Goal: Check status: Check status

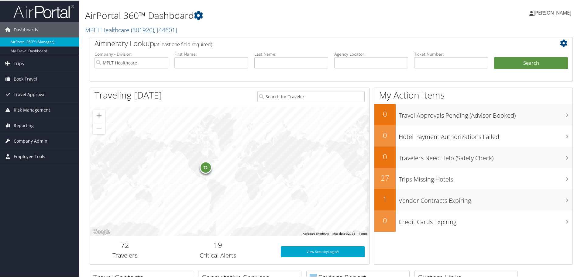
click at [39, 142] on span "Company Admin" at bounding box center [31, 140] width 34 height 15
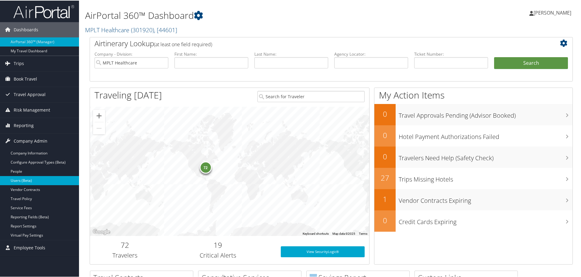
click at [37, 179] on link "Users (Beta)" at bounding box center [39, 179] width 79 height 9
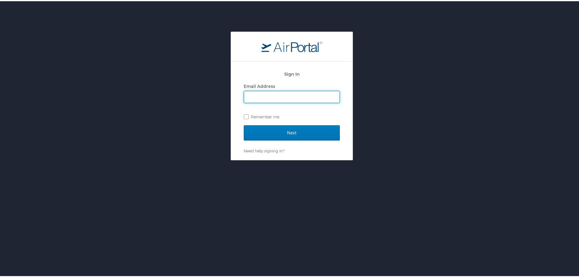
type input "jarrieta@mplthealthcare.com"
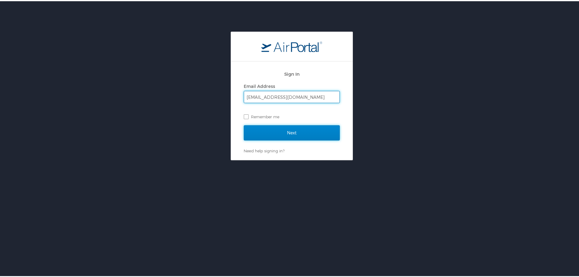
click at [285, 129] on input "Next" at bounding box center [292, 131] width 96 height 15
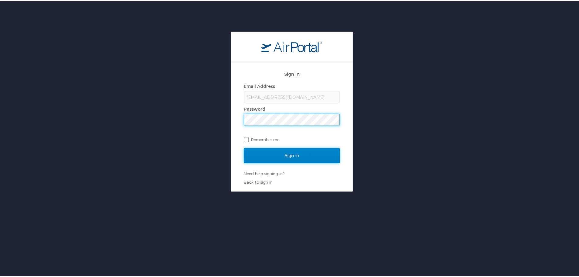
click at [285, 151] on input "Sign In" at bounding box center [292, 154] width 96 height 15
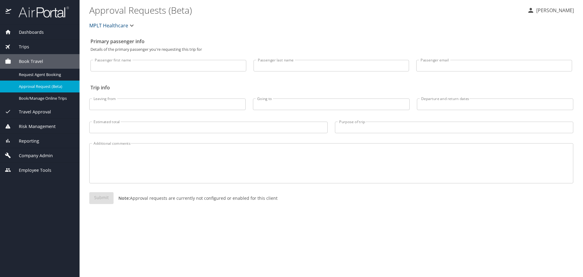
click at [47, 153] on span "Company Admin" at bounding box center [32, 155] width 42 height 7
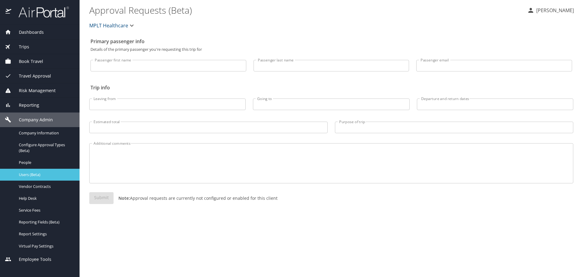
click at [37, 174] on span "Users (Beta)" at bounding box center [45, 175] width 53 height 6
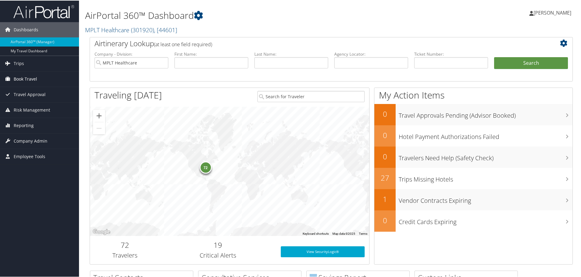
click at [28, 77] on span "Book Travel" at bounding box center [25, 78] width 23 height 15
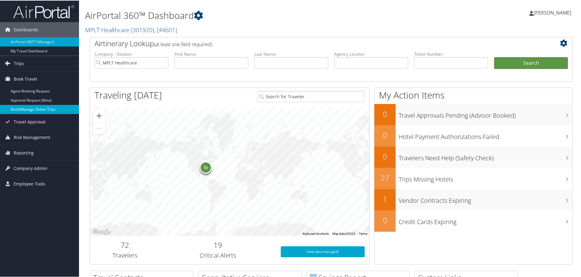
click at [60, 108] on link "Book/Manage Online Trips" at bounding box center [39, 108] width 79 height 9
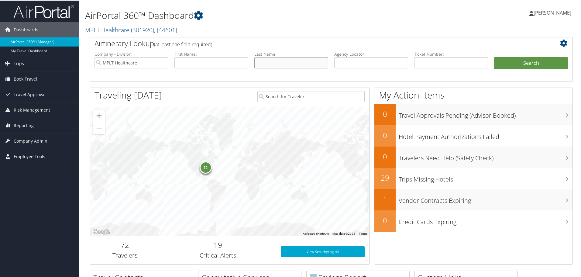
click at [283, 64] on input "text" at bounding box center [291, 61] width 74 height 11
type input "Klyde"
click at [508, 61] on button "Search" at bounding box center [531, 62] width 74 height 12
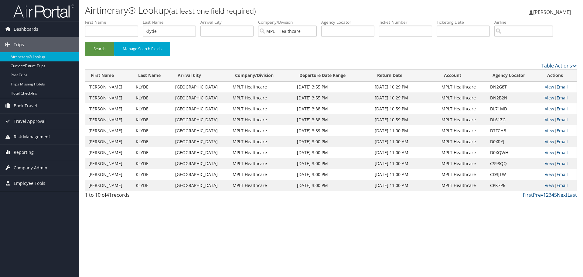
click at [545, 108] on link "View" at bounding box center [549, 109] width 9 height 6
click at [548, 97] on link "View" at bounding box center [549, 98] width 9 height 6
click at [547, 87] on link "View" at bounding box center [549, 87] width 9 height 6
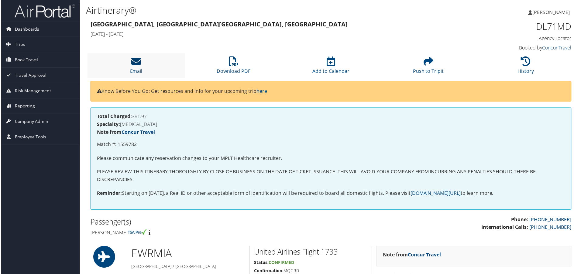
click at [136, 64] on icon at bounding box center [136, 62] width 10 height 10
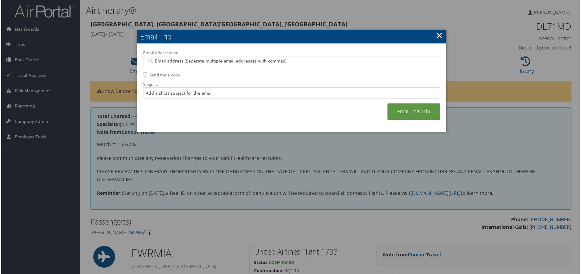
click at [210, 62] on input "Email Address(es):" at bounding box center [291, 61] width 290 height 6
type input "tra"
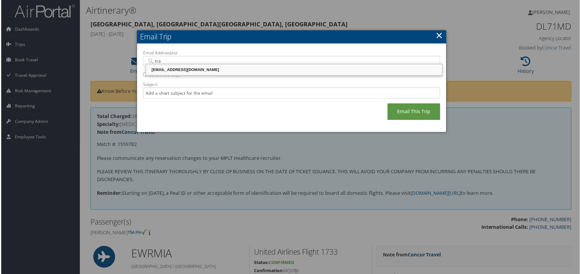
click at [216, 67] on div "[EMAIL_ADDRESS][DOMAIN_NAME]" at bounding box center [294, 70] width 296 height 6
type input "[EMAIL_ADDRESS][DOMAIN_NAME]"
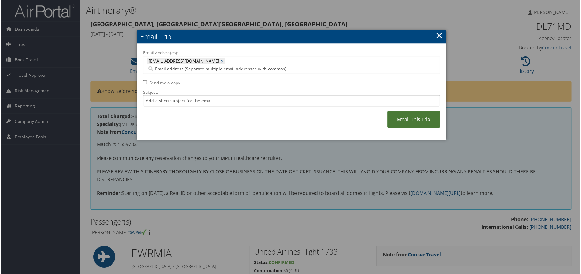
click at [415, 112] on link "Email This Trip" at bounding box center [414, 120] width 53 height 17
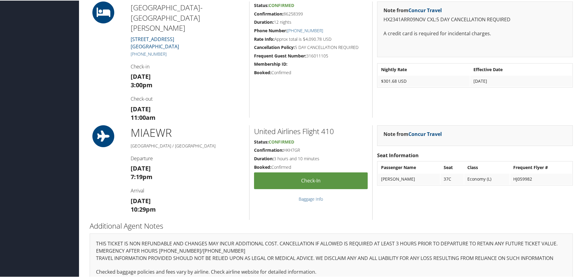
scroll to position [456, 0]
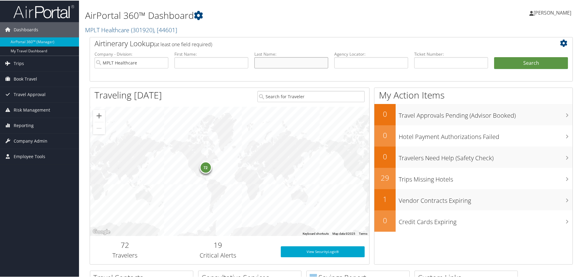
click at [286, 63] on input "text" at bounding box center [291, 61] width 74 height 11
type input "l"
type input "Klyde"
click at [510, 65] on button "Search" at bounding box center [531, 62] width 74 height 12
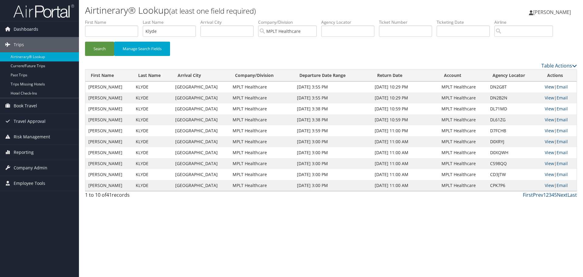
click at [546, 86] on link "View" at bounding box center [549, 87] width 9 height 6
click at [547, 87] on link "View" at bounding box center [549, 87] width 9 height 6
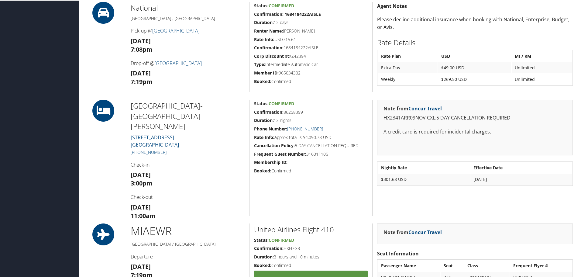
scroll to position [364, 0]
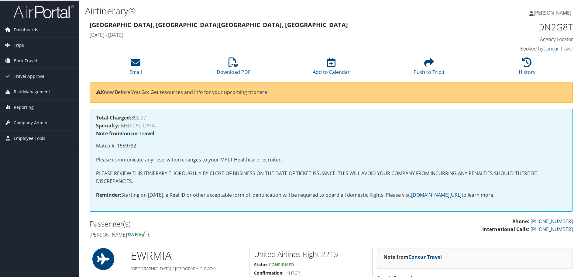
click at [24, 31] on span "Dashboards" at bounding box center [26, 29] width 25 height 15
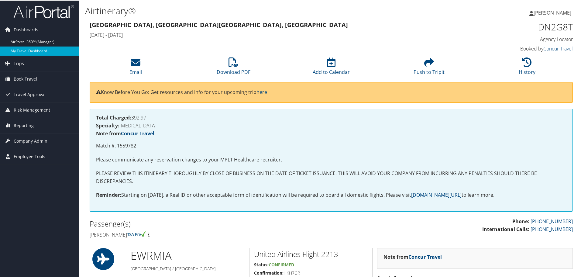
click at [26, 51] on link "My Travel Dashboard" at bounding box center [39, 50] width 79 height 9
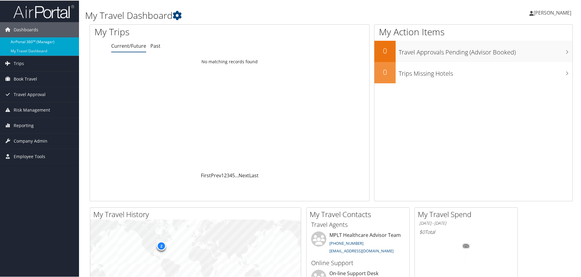
click at [25, 41] on link "AirPortal 360™ (Manager)" at bounding box center [39, 41] width 79 height 9
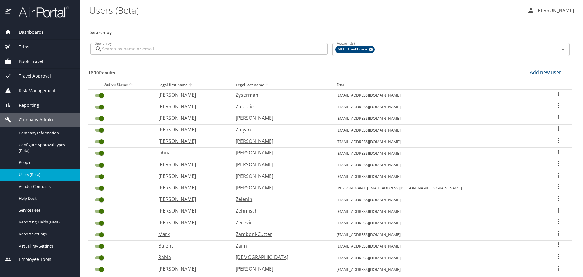
click at [238, 51] on input "Search by" at bounding box center [215, 49] width 226 height 12
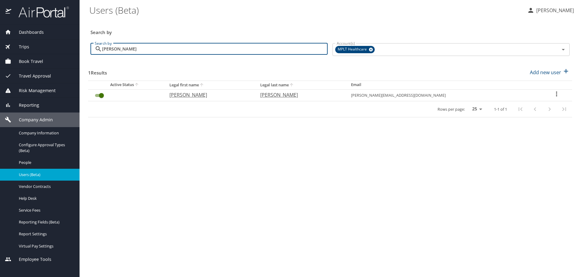
type input "ritter"
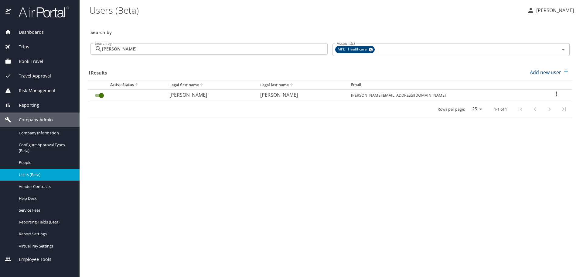
click at [287, 94] on p "Ritter" at bounding box center [299, 94] width 79 height 7
select select "US"
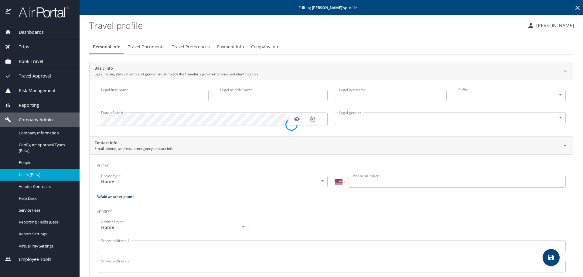
type input "Carsten"
type input "Hartwig"
type input "Ritter"
type input "Male"
select select "US"
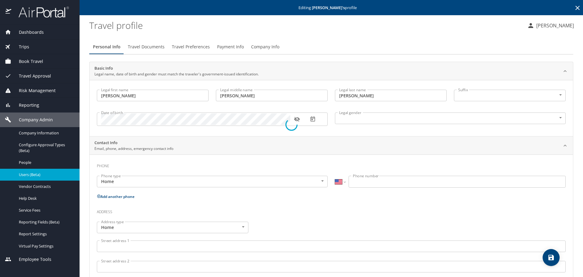
select select "US"
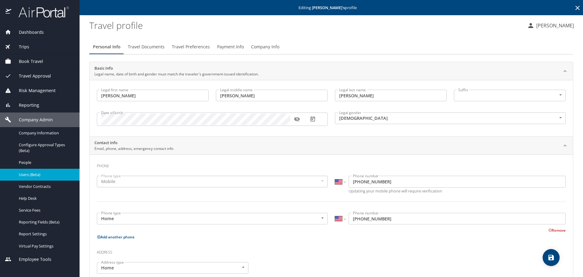
click at [186, 44] on span "Travel Preferences" at bounding box center [191, 47] width 38 height 8
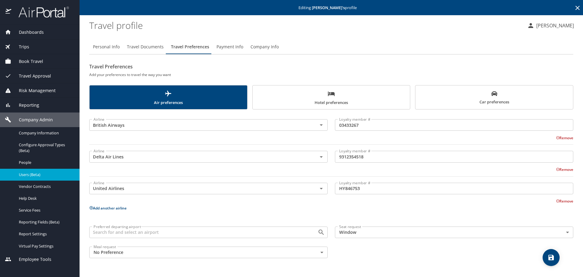
click at [356, 96] on span "Hotel preferences" at bounding box center [331, 98] width 150 height 16
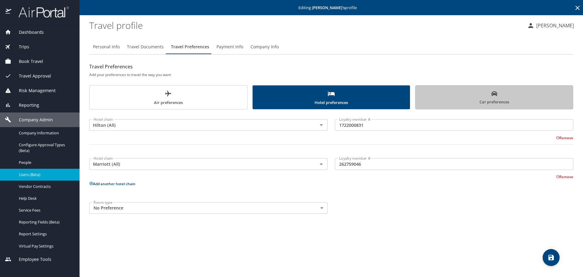
click at [419, 98] on span "Car preferences" at bounding box center [494, 98] width 150 height 15
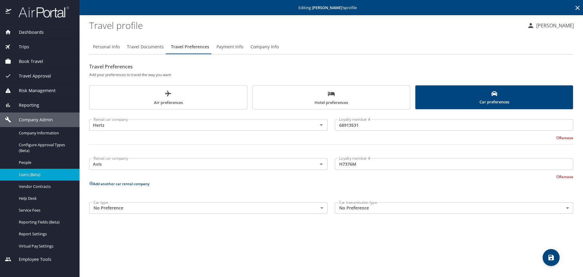
click at [90, 183] on icon at bounding box center [91, 183] width 4 height 4
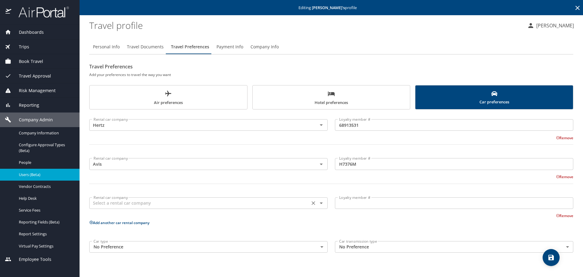
click at [116, 202] on input "text" at bounding box center [199, 203] width 217 height 8
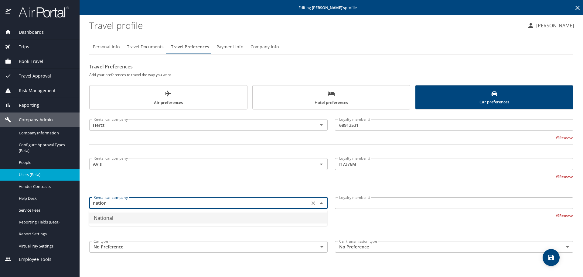
click at [111, 216] on li "National" at bounding box center [208, 217] width 238 height 11
type input "National"
click at [377, 205] on input "Loyalty member #" at bounding box center [454, 203] width 238 height 12
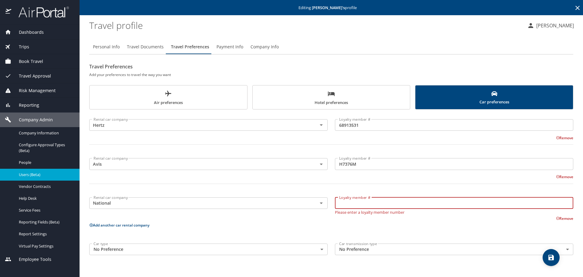
paste input "96141863"
type input "96141863"
drag, startPoint x: 363, startPoint y: 205, endPoint x: 326, endPoint y: 205, distance: 37.7
click at [326, 205] on div "Rental car company National Rental car company Loyalty member # 96141863 Loyalt…" at bounding box center [331, 206] width 491 height 30
click at [371, 203] on input "Loyalty member #" at bounding box center [454, 203] width 238 height 12
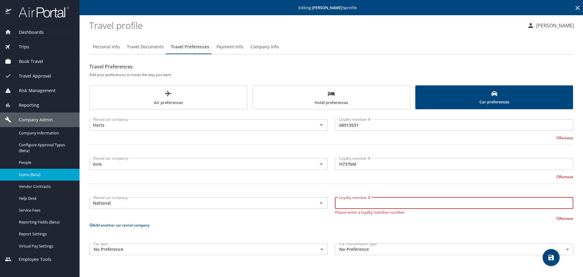
paste input "148972114"
type input "148972114"
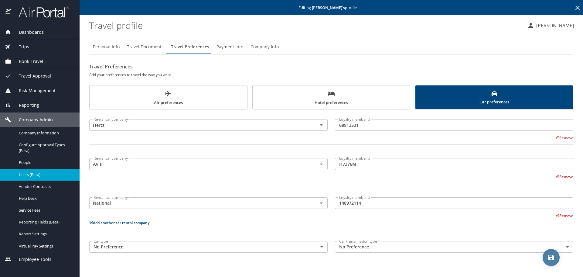
click at [549, 254] on icon "save" at bounding box center [551, 257] width 7 height 7
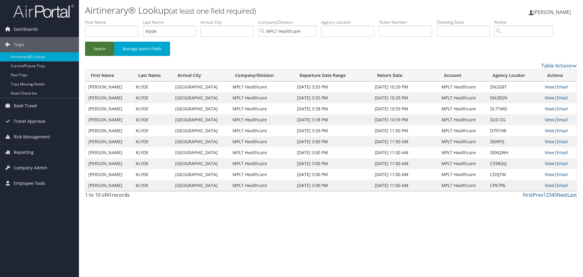
click at [104, 46] on button "Search" at bounding box center [99, 49] width 29 height 14
click at [547, 86] on link "View" at bounding box center [549, 87] width 9 height 6
click at [547, 99] on link "View" at bounding box center [549, 98] width 9 height 6
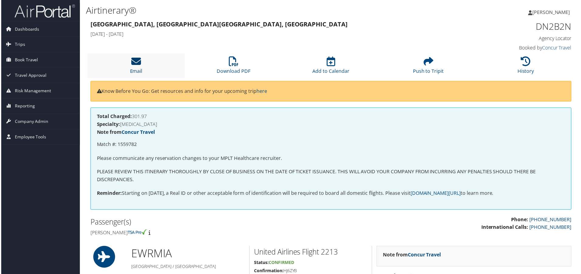
click at [135, 64] on icon at bounding box center [136, 62] width 10 height 10
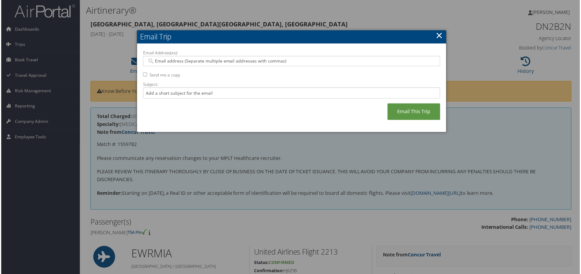
click at [162, 62] on input "Email Address(es):" at bounding box center [291, 61] width 290 height 6
type input "tra"
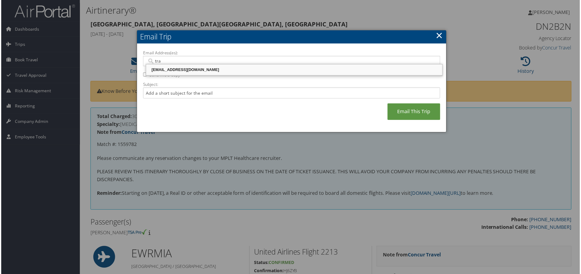
click at [221, 68] on div "travel@mplthealthcare.com" at bounding box center [294, 70] width 296 height 6
type input "travel@mplthealthcare.com"
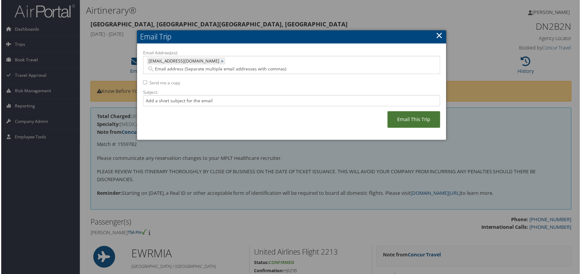
click at [420, 115] on link "Email This Trip" at bounding box center [414, 120] width 53 height 17
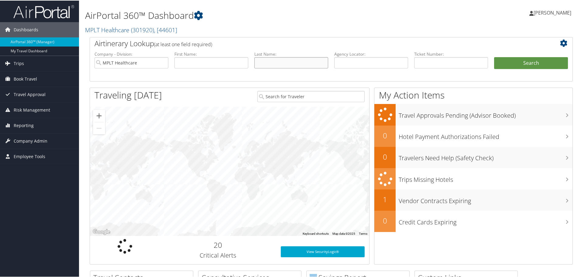
click at [275, 62] on input "text" at bounding box center [291, 61] width 74 height 11
type input "Klyde"
click at [518, 64] on button "Search" at bounding box center [531, 62] width 74 height 12
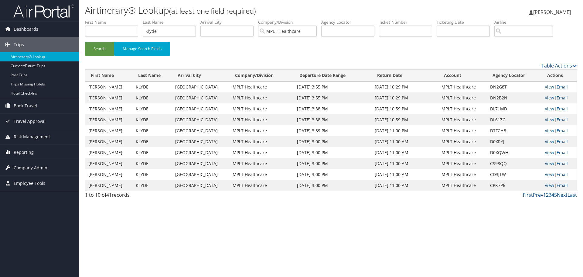
click at [547, 86] on link "View" at bounding box center [549, 87] width 9 height 6
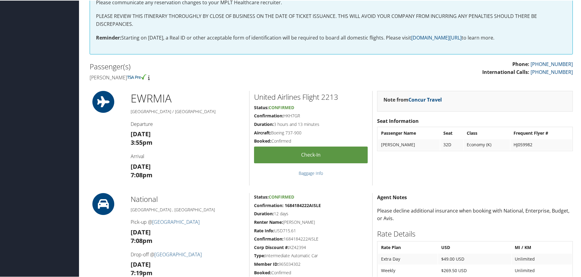
scroll to position [182, 0]
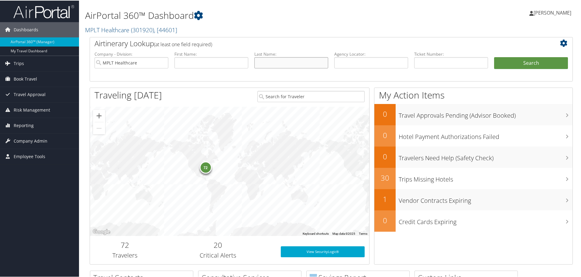
click at [286, 63] on input "text" at bounding box center [291, 61] width 74 height 11
type input "Klyde"
click at [538, 58] on button "Search" at bounding box center [531, 62] width 74 height 12
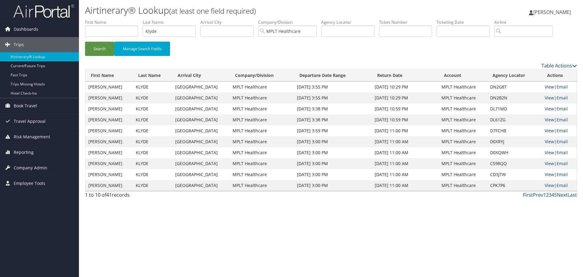
click at [547, 87] on link "View" at bounding box center [549, 87] width 9 height 6
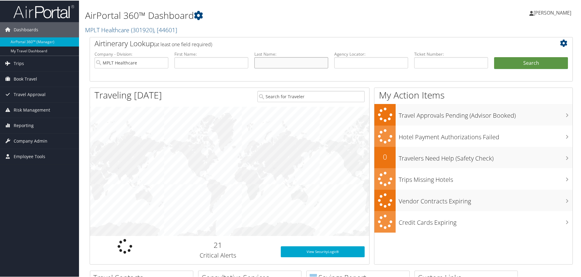
click at [275, 61] on input "text" at bounding box center [291, 61] width 74 height 11
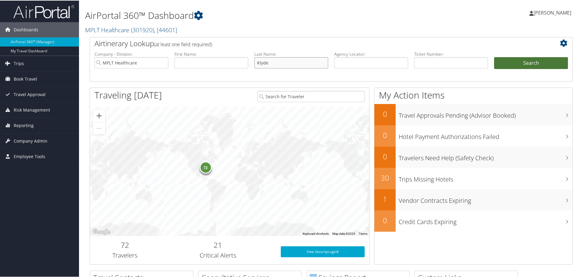
type input "Klyde"
click at [525, 58] on button "Search" at bounding box center [531, 62] width 74 height 12
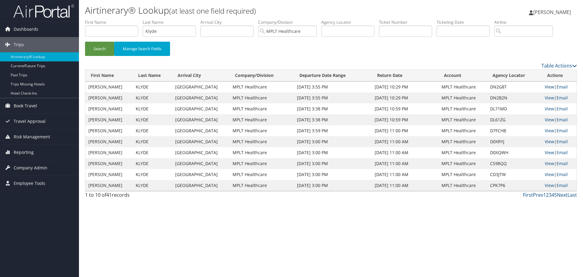
click at [545, 84] on link "View" at bounding box center [549, 87] width 9 height 6
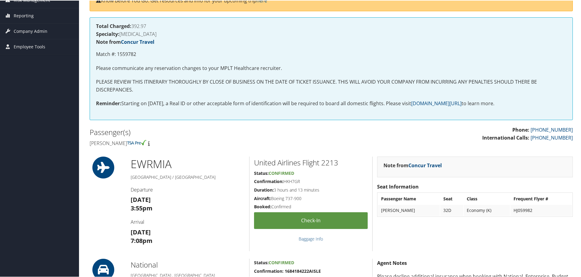
scroll to position [91, 0]
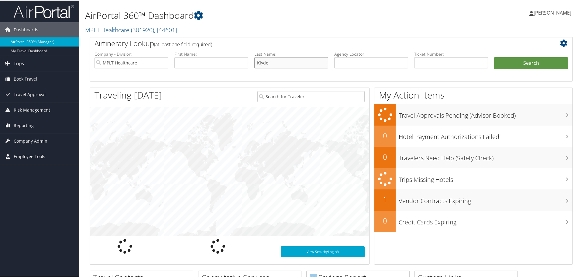
drag, startPoint x: 270, startPoint y: 63, endPoint x: 240, endPoint y: 61, distance: 30.1
click at [241, 61] on ul "Company - Division: MPLT Healthcare First Name: Last Name: Klyde Agency Locator…" at bounding box center [330, 65] width 479 height 30
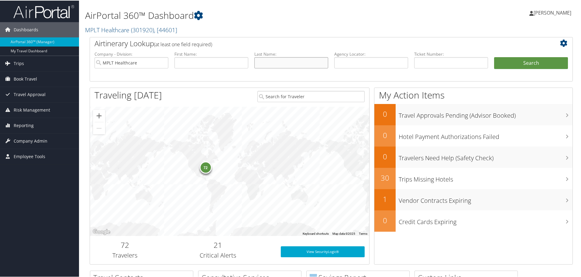
click at [286, 62] on input "text" at bounding box center [291, 61] width 74 height 11
type input "Klyde"
click at [525, 63] on button "Search" at bounding box center [531, 62] width 74 height 12
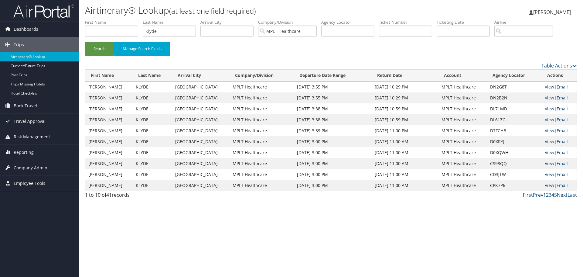
click at [545, 86] on link "View" at bounding box center [549, 87] width 9 height 6
drag, startPoint x: 157, startPoint y: 30, endPoint x: 116, endPoint y: 32, distance: 40.8
click at [116, 19] on ul "First Name Last Name Klyde Departure City Arrival City Company/Division MPLT He…" at bounding box center [331, 19] width 492 height 0
click at [253, 239] on div "Airtinerary® Lookup (at least one field required) [PERSON_NAME] [PERSON_NAME] M…" at bounding box center [331, 138] width 504 height 277
click at [175, 30] on input "text" at bounding box center [169, 31] width 53 height 11
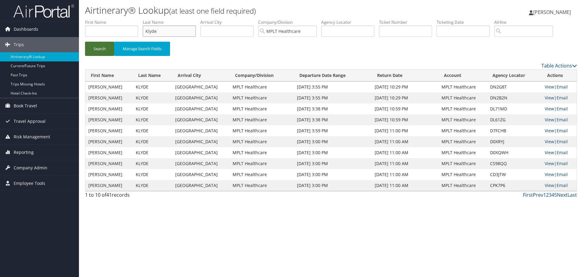
type input "Klyde"
drag, startPoint x: 99, startPoint y: 51, endPoint x: 106, endPoint y: 52, distance: 6.4
click at [99, 51] on button "Search" at bounding box center [99, 49] width 29 height 14
click at [549, 85] on link "View" at bounding box center [549, 87] width 9 height 6
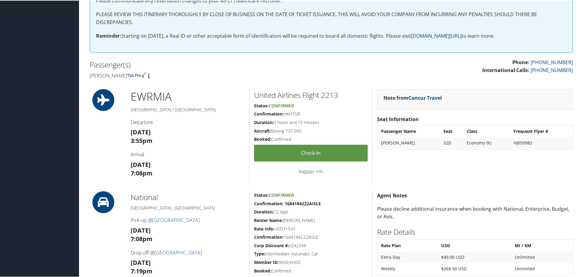
scroll to position [91, 0]
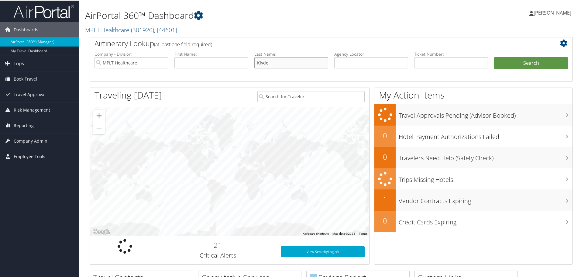
click at [283, 61] on input "Klyde" at bounding box center [291, 61] width 74 height 11
type input "K"
click at [288, 63] on input "text" at bounding box center [291, 61] width 74 height 11
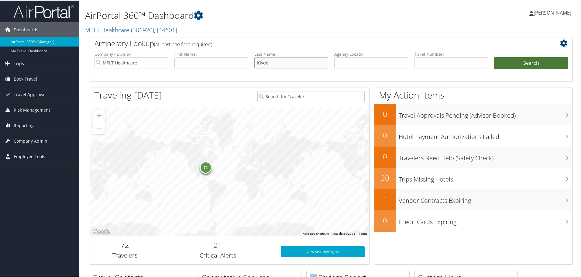
type input "Klyde"
click at [528, 65] on button "Search" at bounding box center [531, 62] width 74 height 12
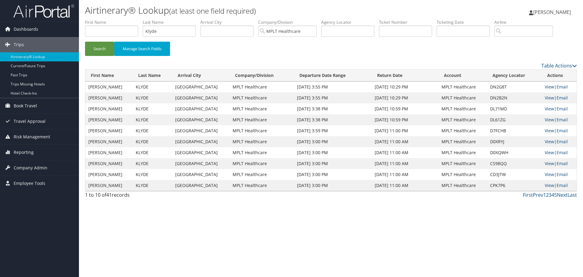
click at [545, 87] on link "View" at bounding box center [549, 87] width 9 height 6
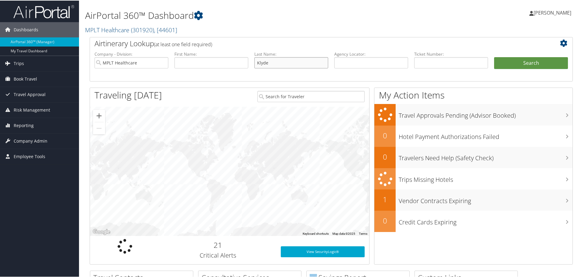
drag, startPoint x: 269, startPoint y: 60, endPoint x: 244, endPoint y: 59, distance: 25.0
click at [245, 59] on ul "Company - Division: MPLT Healthcare First Name: Last Name: [PERSON_NAME] Agency…" at bounding box center [330, 65] width 479 height 30
click at [287, 60] on input "text" at bounding box center [291, 61] width 74 height 11
type input "klyde"
click at [494, 56] on button "Search" at bounding box center [531, 62] width 74 height 12
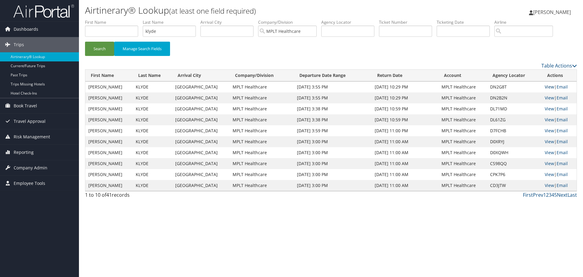
click at [545, 87] on link "View" at bounding box center [549, 87] width 9 height 6
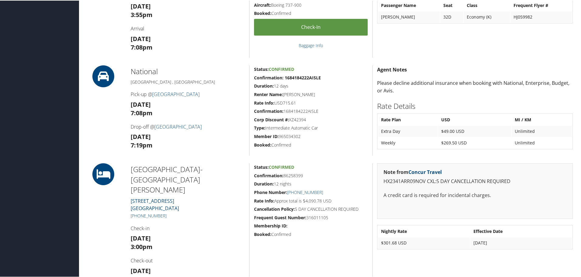
scroll to position [364, 0]
